Goal: Task Accomplishment & Management: Manage account settings

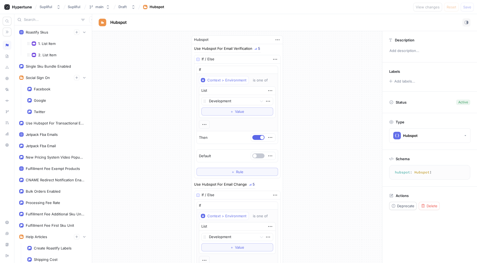
scroll to position [684, 0]
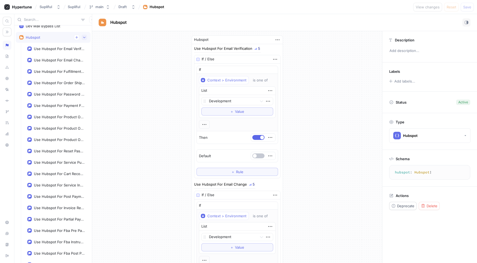
click at [82, 39] on button "button" at bounding box center [84, 37] width 5 height 5
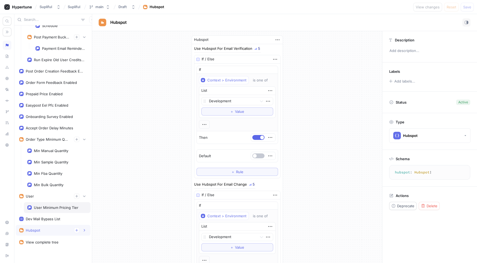
scroll to position [484, 0]
click at [46, 200] on div "Dev Mail Bypass List" at bounding box center [43, 220] width 34 height 4
type textarea "devMailBypassList: [String!]!"
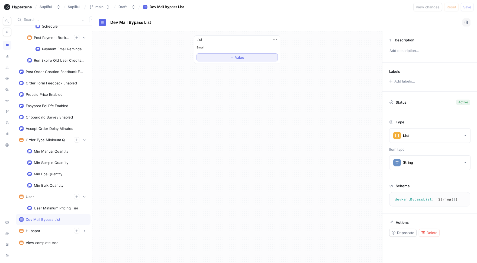
click at [240, 58] on span "Value" at bounding box center [239, 57] width 9 height 3
click at [302, 76] on div "List Email Empty string To pick up a draggable item, press the space bar. While…" at bounding box center [237, 55] width 290 height 49
click at [213, 59] on textarea at bounding box center [237, 57] width 81 height 9
type textarea "x"
type textarea "r"
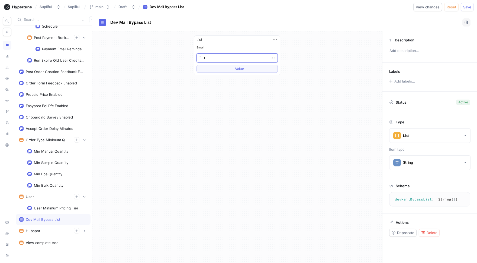
type textarea "x"
type textarea "ru"
type textarea "x"
type textarea "[PERSON_NAME]"
type textarea "x"
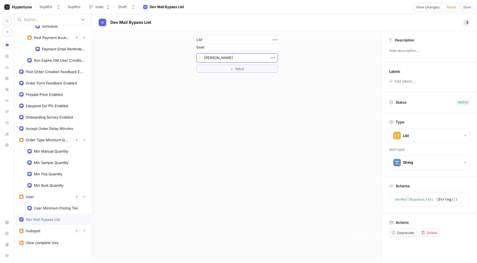
type textarea "rudo"
type textarea "x"
type textarea "rudol"
type textarea "x"
type textarea "[PERSON_NAME]"
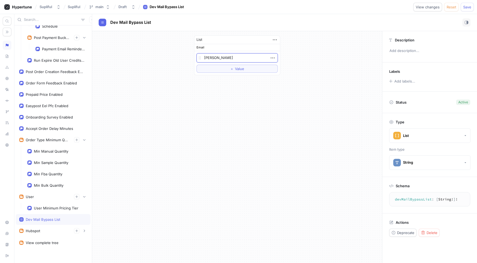
type textarea "x"
type textarea "rudolfs"
type textarea "x"
type textarea "[PERSON_NAME]@"
type textarea "x"
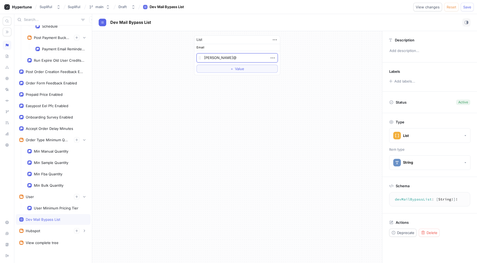
type textarea "[PERSON_NAME]"
type textarea "x"
type textarea "[PERSON_NAME]"
type textarea "x"
type textarea "[PERSON_NAME]"
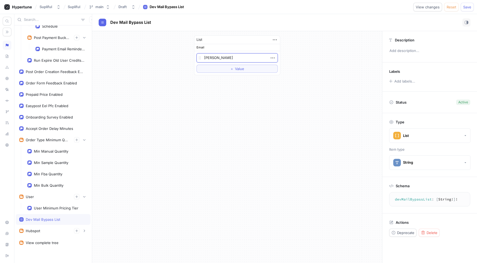
type textarea "x"
type textarea "[PERSON_NAME]"
type textarea "x"
type textarea "[PERSON_NAME]"
type textarea "x"
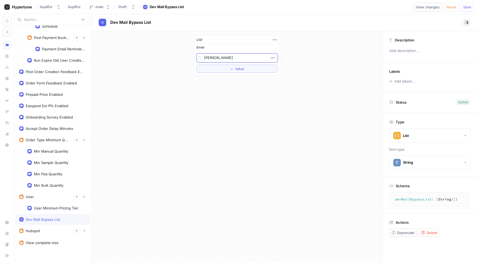
type textarea "[PERSON_NAME]"
type textarea "x"
type textarea "[PERSON_NAME]"
type textarea "x"
type textarea "[PERSON_NAME]"
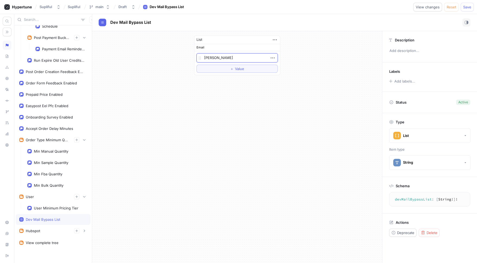
type textarea "x"
type textarea "[PERSON_NAME]."
type textarea "x"
type textarea "[PERSON_NAME]"
type textarea "x"
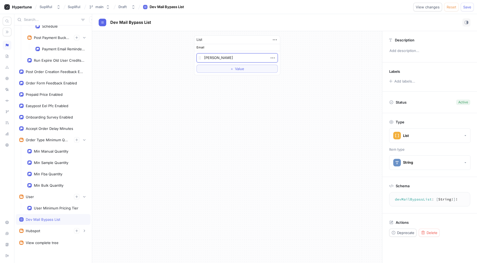
type textarea "[PERSON_NAME][EMAIL_ADDRESS][DOMAIN_NAME]"
type textarea "x"
type textarea "[PERSON_NAME][EMAIL_ADDRESS][DOMAIN_NAME]"
type textarea "x"
type textarea "[PERSON_NAME][EMAIL_ADDRESS][DOMAIN_NAME]"
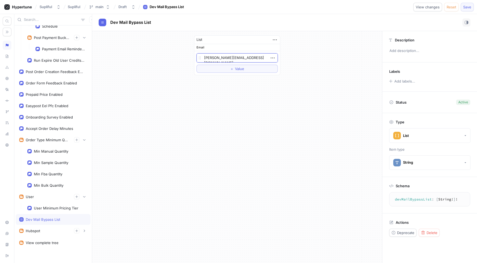
click at [410, 9] on button "Save" at bounding box center [467, 7] width 13 height 9
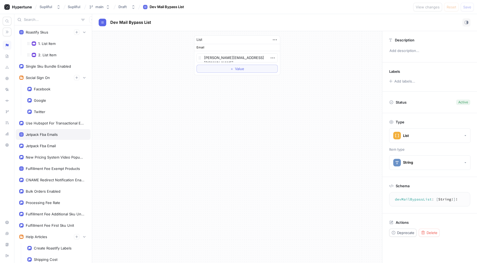
type textarea "x"
click at [58, 126] on div "Use Hubspot For Transactional Emails" at bounding box center [53, 123] width 75 height 11
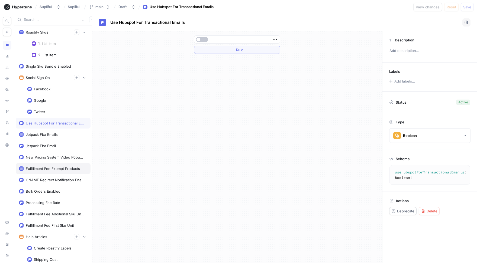
scroll to position [2, 0]
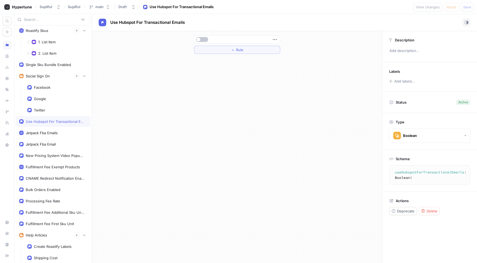
click at [410, 170] on textarea "useHubspotForTransactionalEmails: Boolean!" at bounding box center [440, 175] width 97 height 15
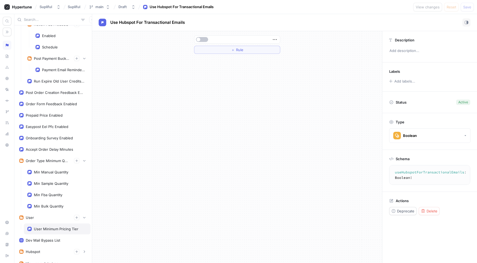
scroll to position [487, 0]
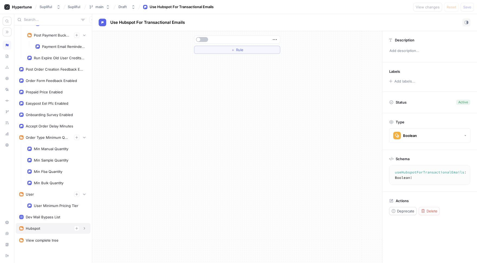
click at [42, 200] on div "Hubspot" at bounding box center [53, 228] width 68 height 5
type textarea "hubspot: Hubspot!"
